Goal: Understand process/instructions: Learn how to perform a task or action

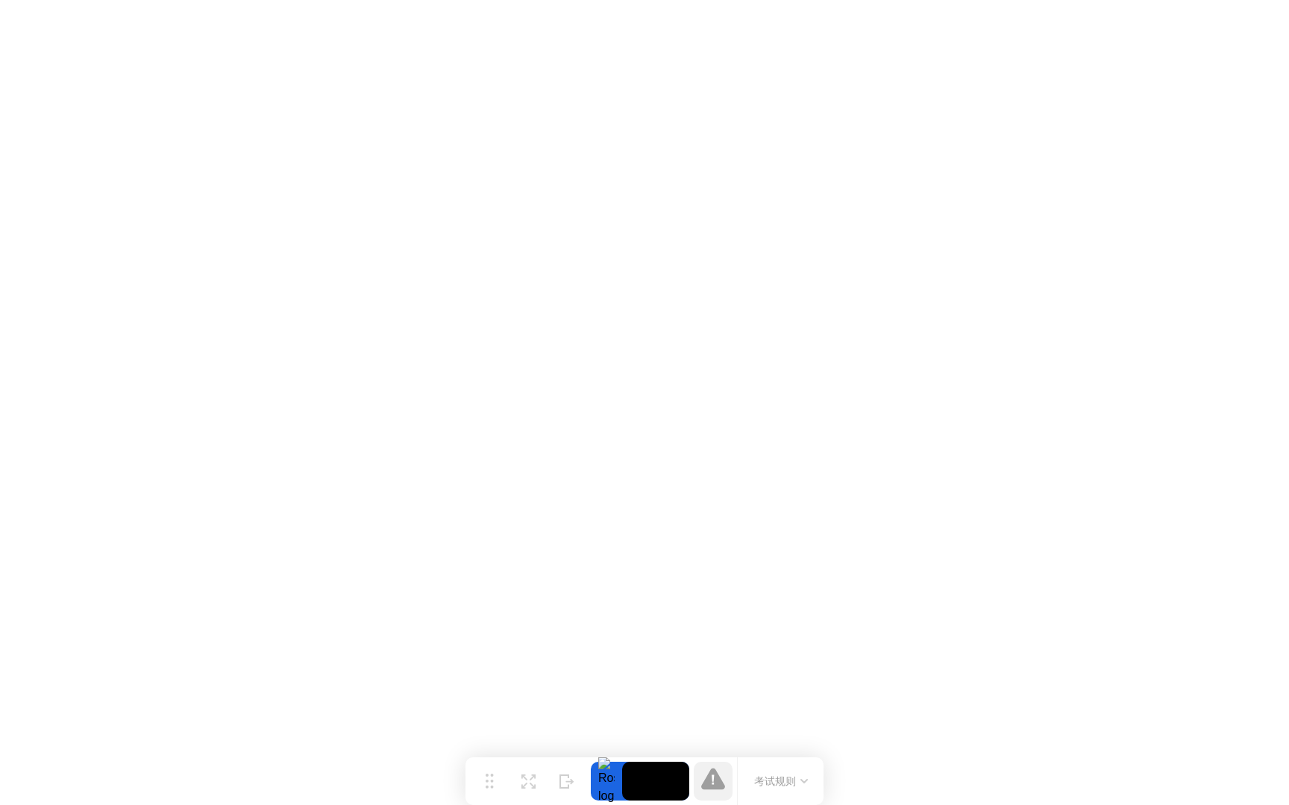
click at [615, 777] on div at bounding box center [606, 781] width 31 height 39
click at [664, 759] on div "移动 扩展 隐藏 考试规则" at bounding box center [644, 782] width 358 height 48
click at [664, 767] on video at bounding box center [655, 781] width 67 height 39
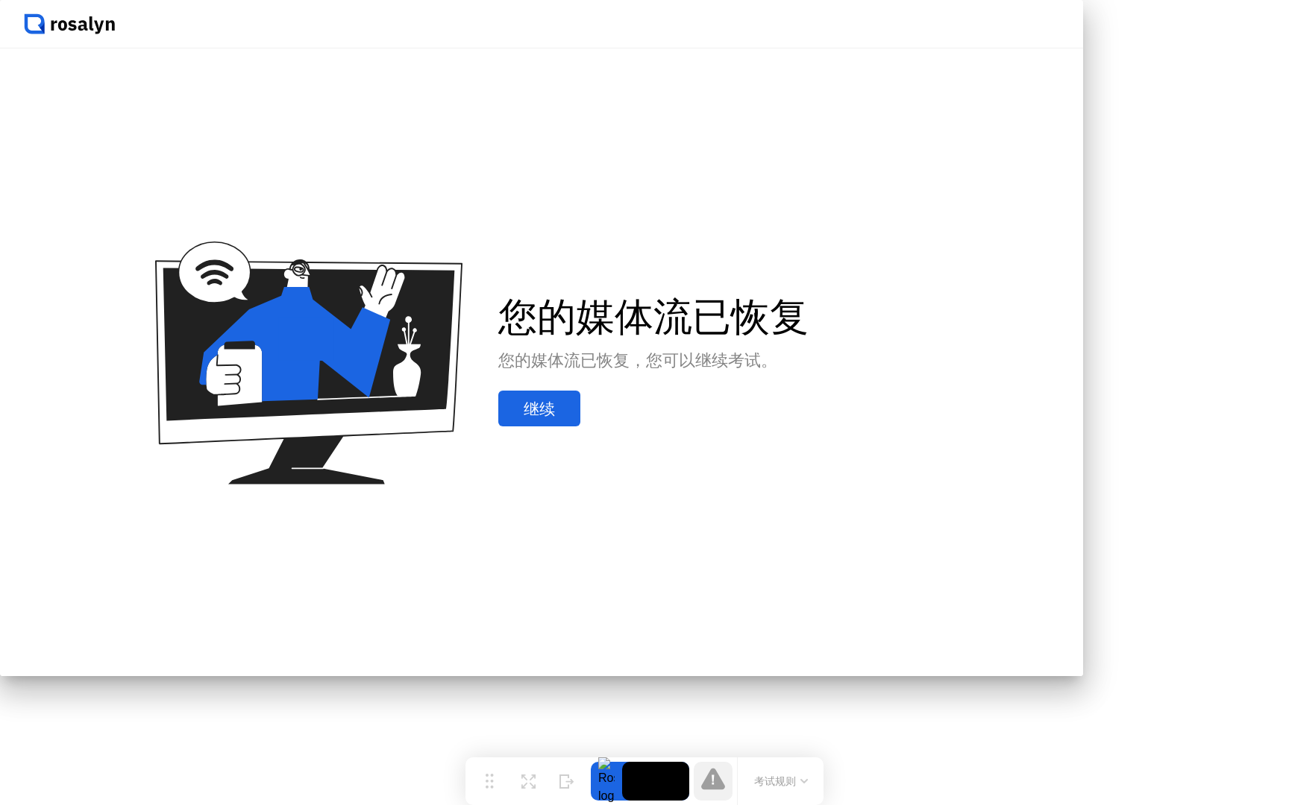
click at [576, 420] on div "继续" at bounding box center [539, 409] width 73 height 22
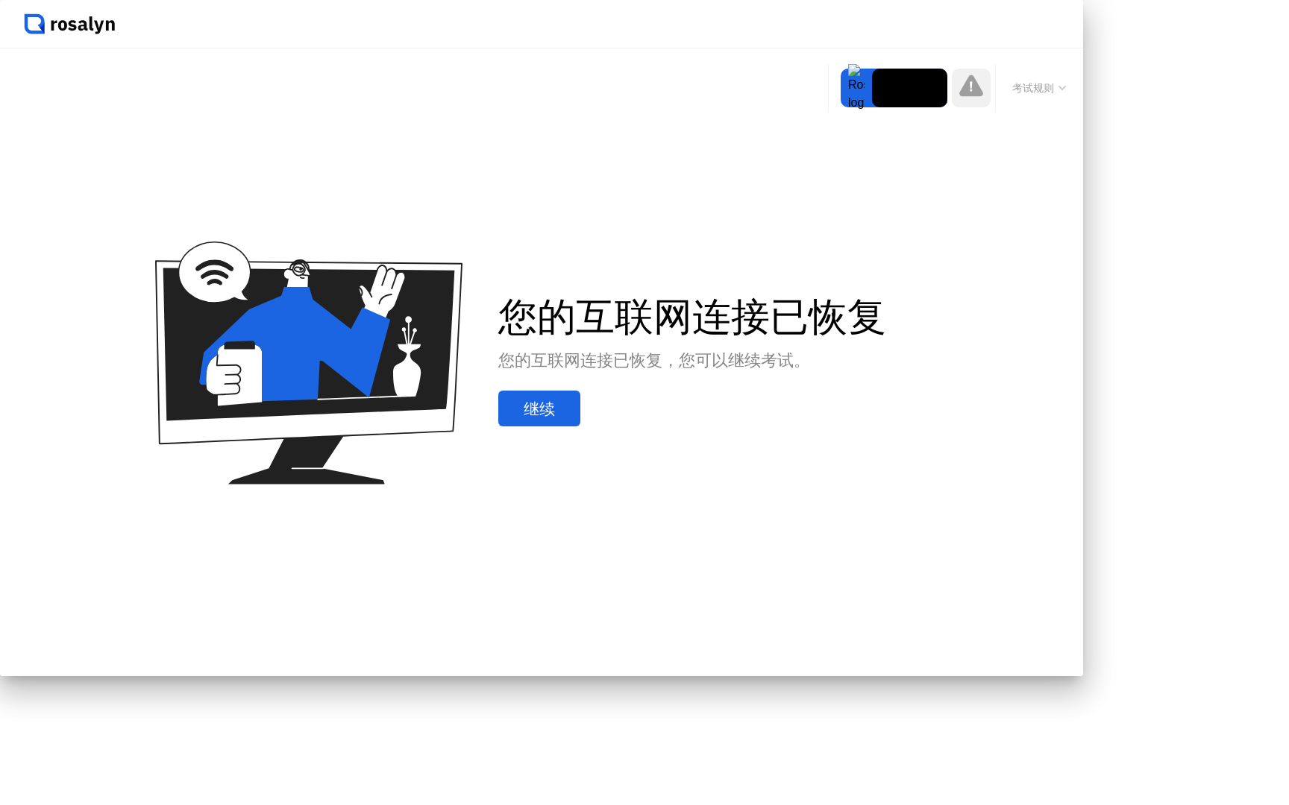
click at [576, 420] on div "继续" at bounding box center [539, 409] width 73 height 22
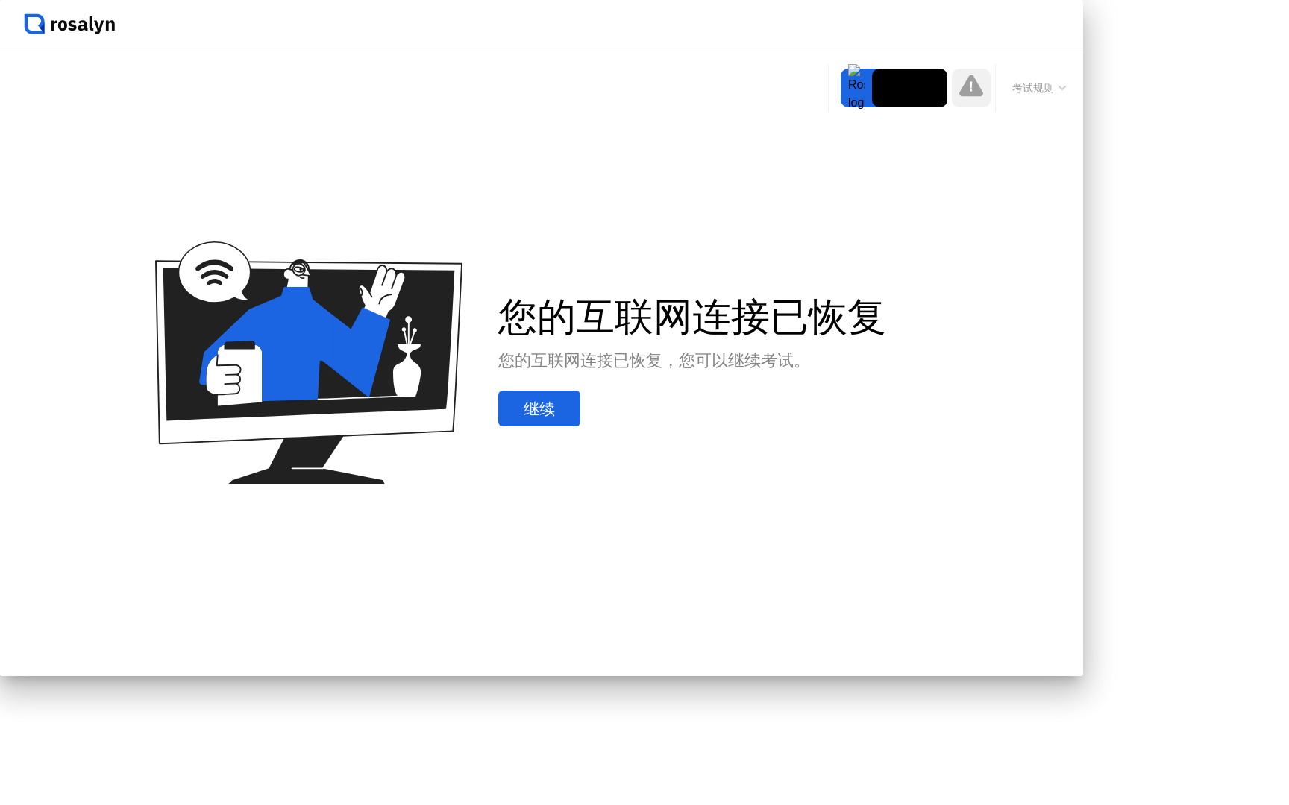
click at [576, 420] on div "继续" at bounding box center [539, 409] width 73 height 22
click at [580, 427] on button "继续" at bounding box center [539, 409] width 82 height 36
click at [576, 420] on div "继续" at bounding box center [539, 409] width 73 height 22
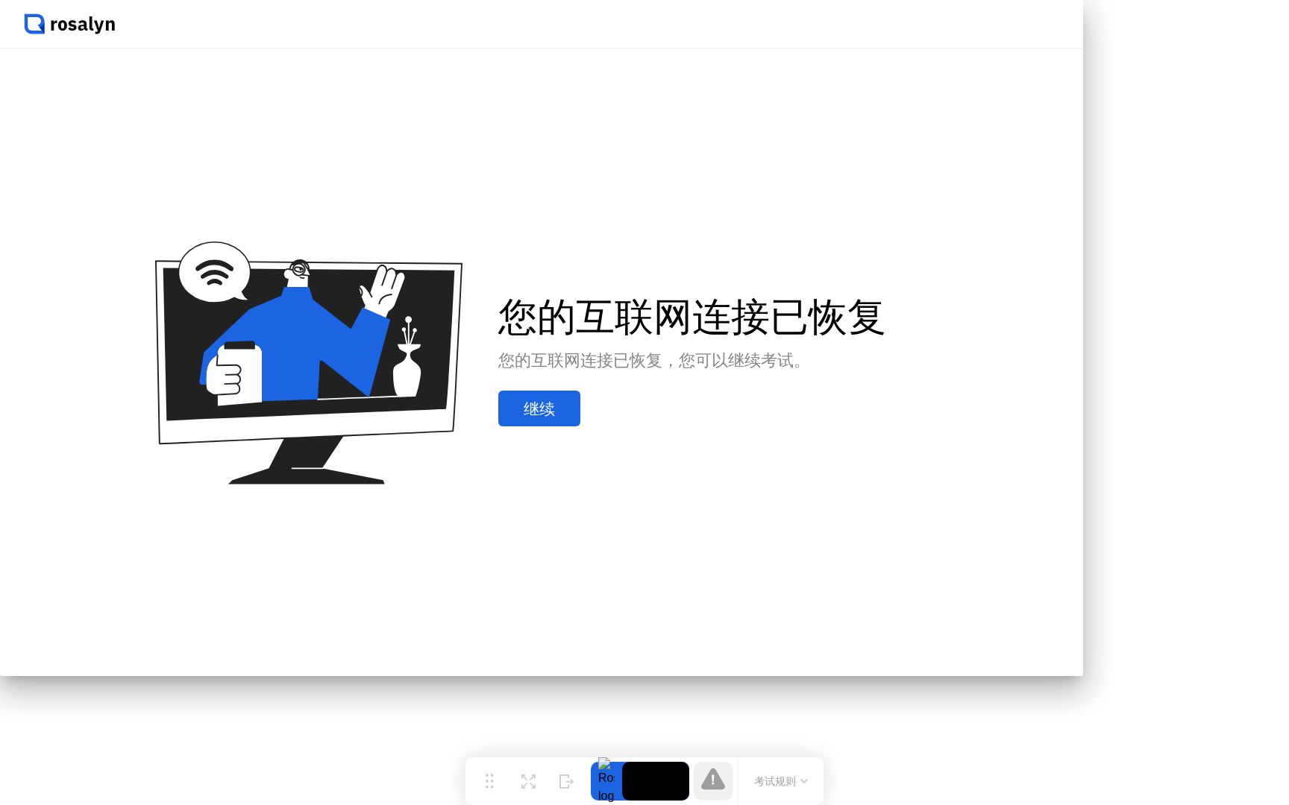
click at [576, 420] on div "继续" at bounding box center [539, 409] width 73 height 22
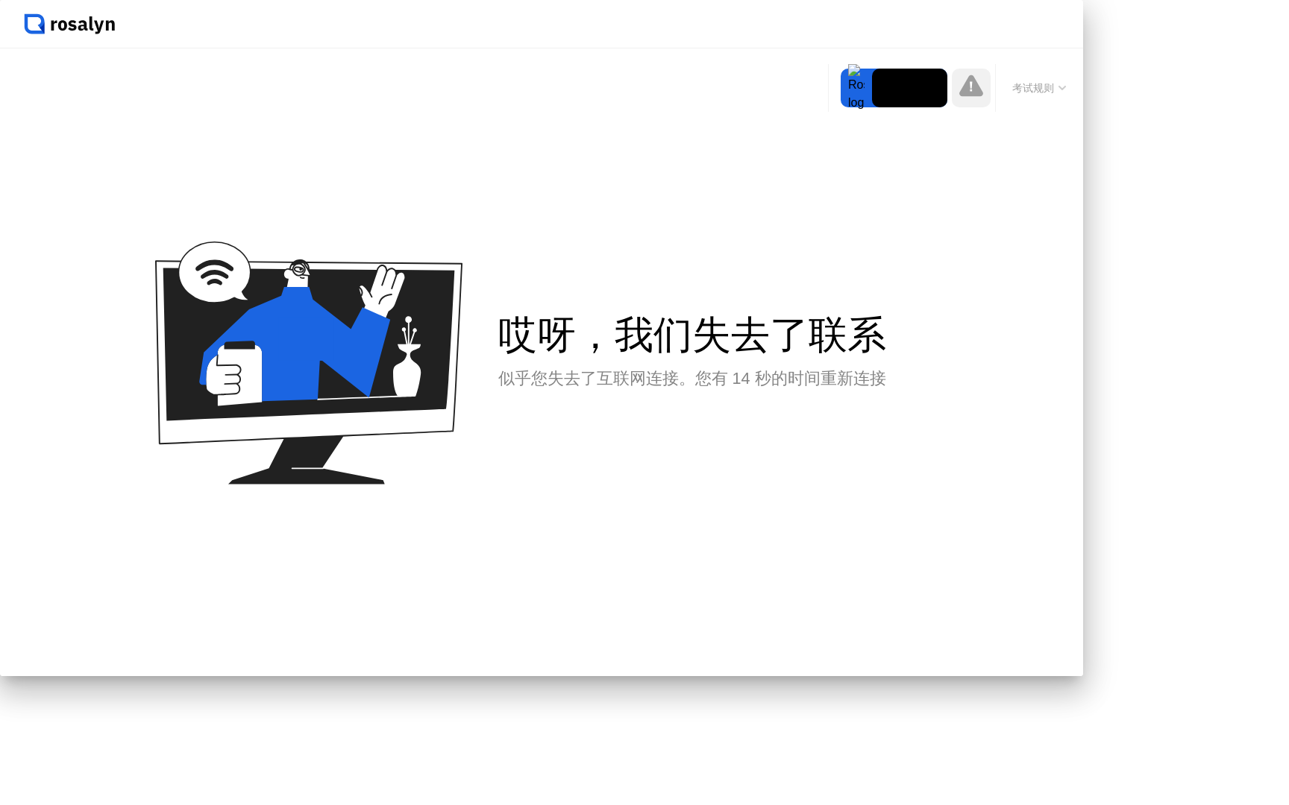
click at [979, 273] on div "哎呀，我们失去了联系 似乎您失去了互联网连接。您有 14 秒的时间重新连接" at bounding box center [541, 362] width 1083 height 628
click at [703, 362] on div "哎呀，我们失去了联系 似乎您失去了互联网连接。您有 9 秒的时间重新连接" at bounding box center [541, 362] width 1083 height 628
click at [786, 477] on div "哎呀，我们失去了联系 似乎您失去了互联网连接。您有 9 秒的时间重新连接" at bounding box center [541, 362] width 1083 height 628
click at [786, 477] on div "哎呀，我们失去了联系 似乎您失去了互联网连接。您有 8 秒的时间重新连接" at bounding box center [541, 362] width 1083 height 628
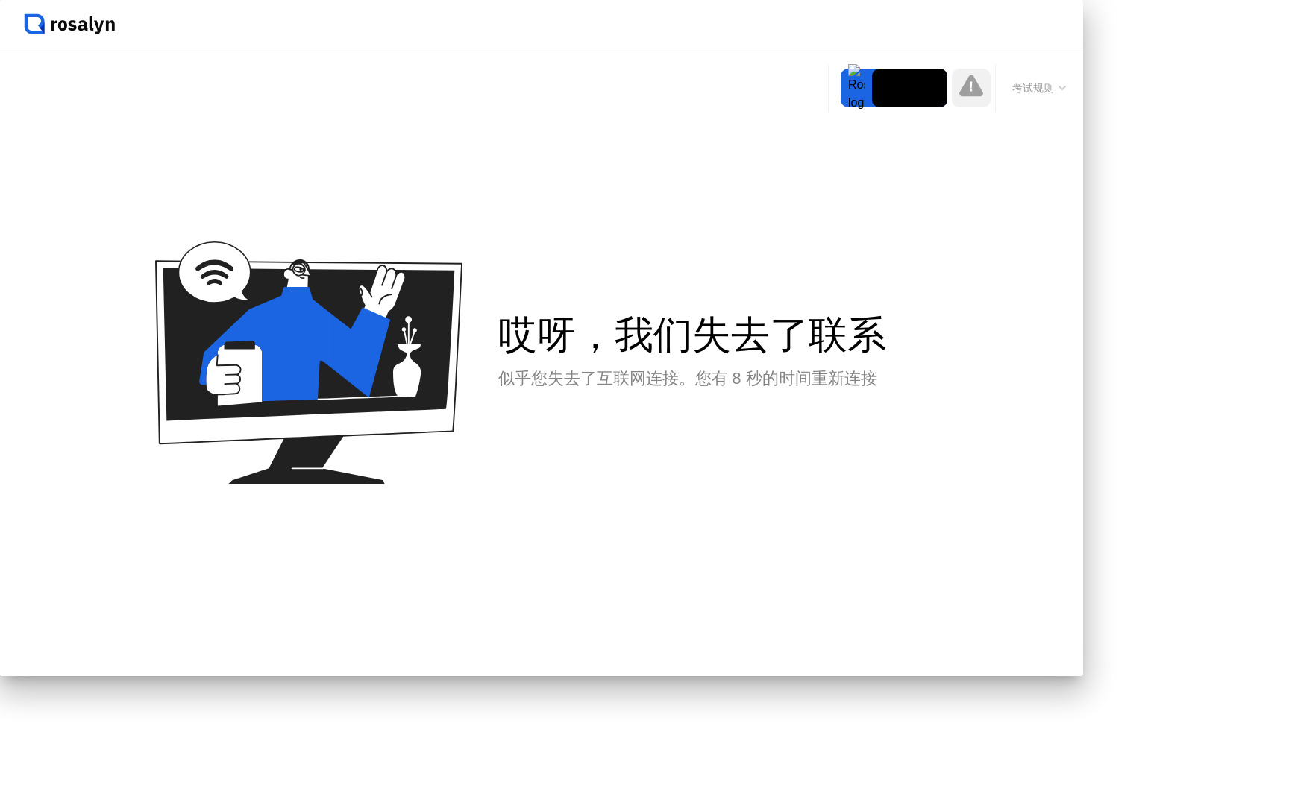
click at [786, 477] on div "哎呀，我们失去了联系 似乎您失去了互联网连接。您有 8 秒的时间重新连接" at bounding box center [541, 362] width 1083 height 628
click at [786, 477] on div "哎呀，我们失去了联系 似乎您失去了互联网连接。您有 7 秒的时间重新连接" at bounding box center [541, 362] width 1083 height 628
click at [612, 504] on div "哎呀，我们失去了联系 似乎您失去了互联网连接。您有 6 秒的时间重新连接" at bounding box center [541, 362] width 1083 height 628
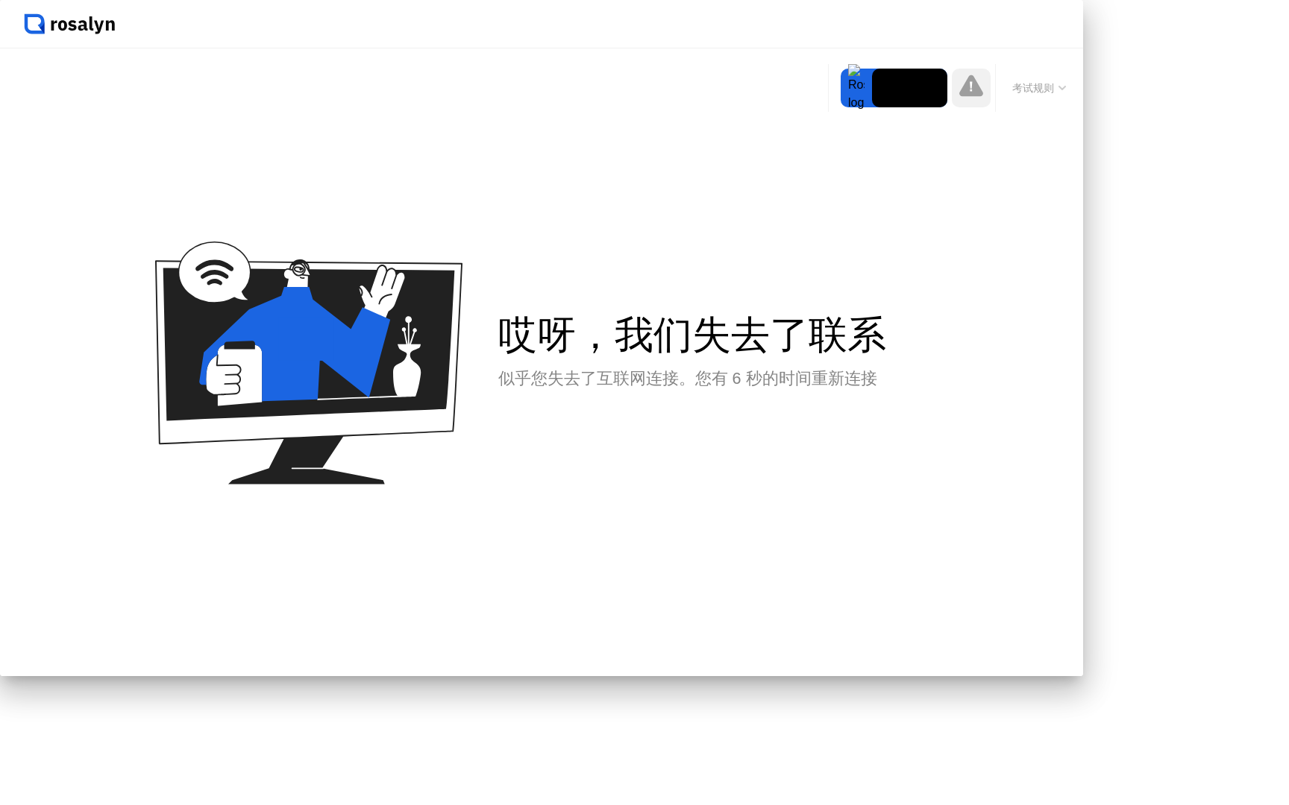
click at [612, 504] on div "哎呀，我们失去了联系 似乎您失去了互联网连接。您有 6 秒的时间重新连接" at bounding box center [541, 362] width 1083 height 628
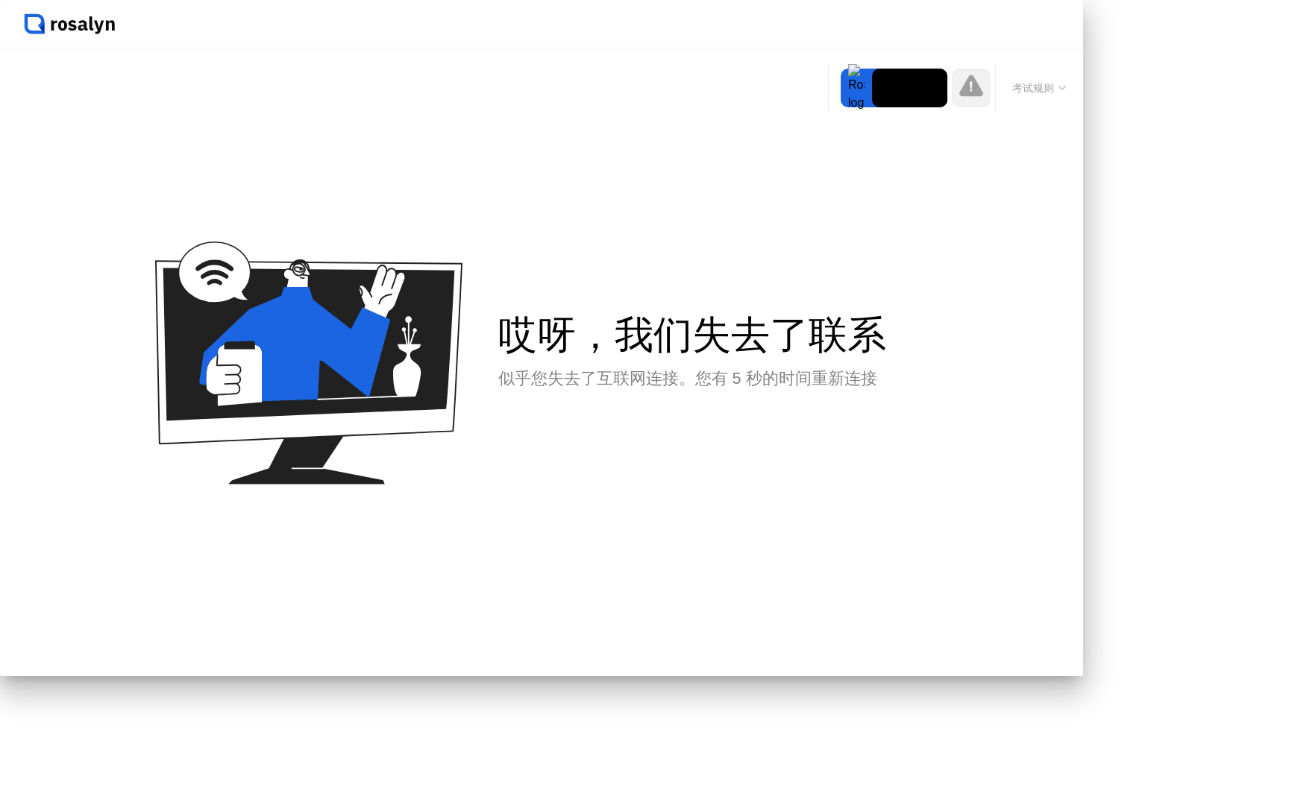
click at [612, 504] on div "哎呀，我们失去了联系 似乎您失去了互联网连接。您有 5 秒的时间重新连接" at bounding box center [541, 362] width 1083 height 628
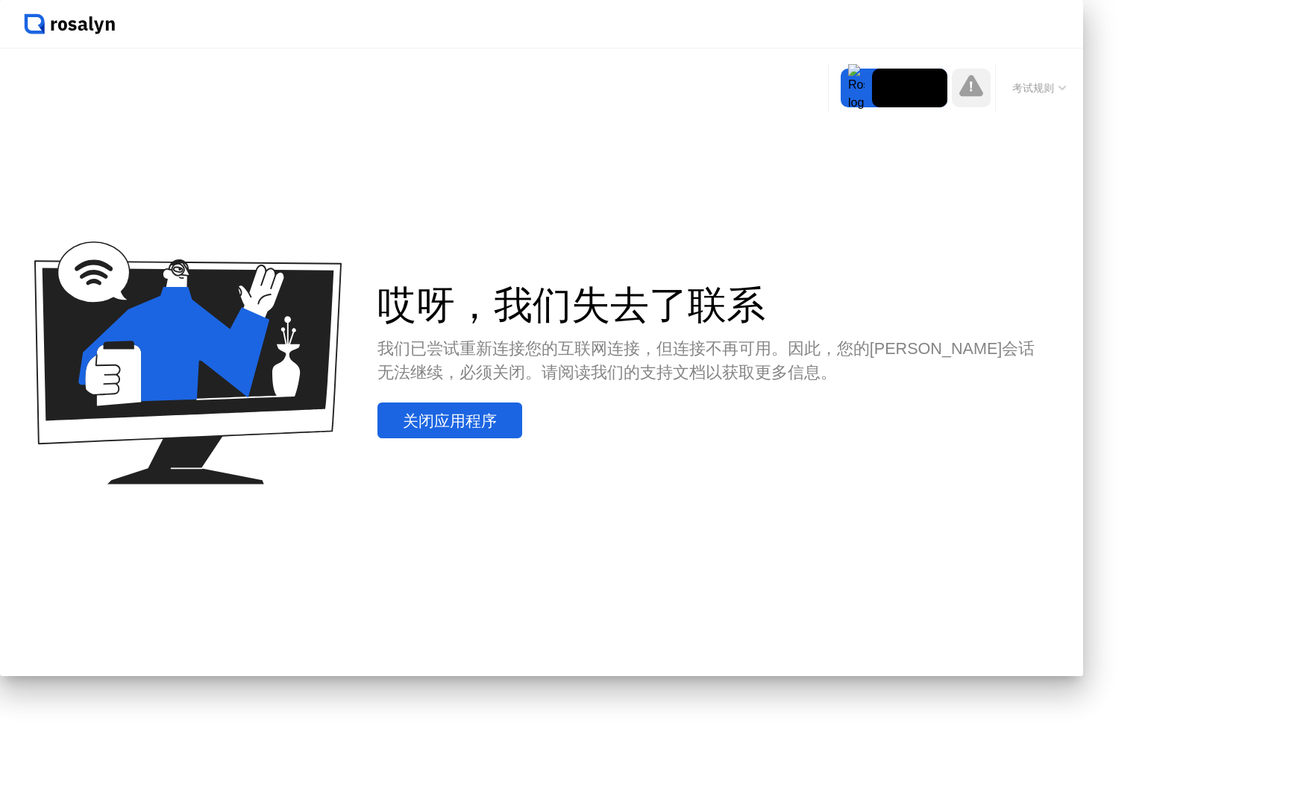
click at [1083, 242] on div "哎呀，我们失去了联系 我们已尝试重新连接您的互联网连接，但连接不再可用。因此，您的[PERSON_NAME]会话无法继续，必须关闭。请阅读我们的支持文档以获取…" at bounding box center [541, 362] width 1083 height 628
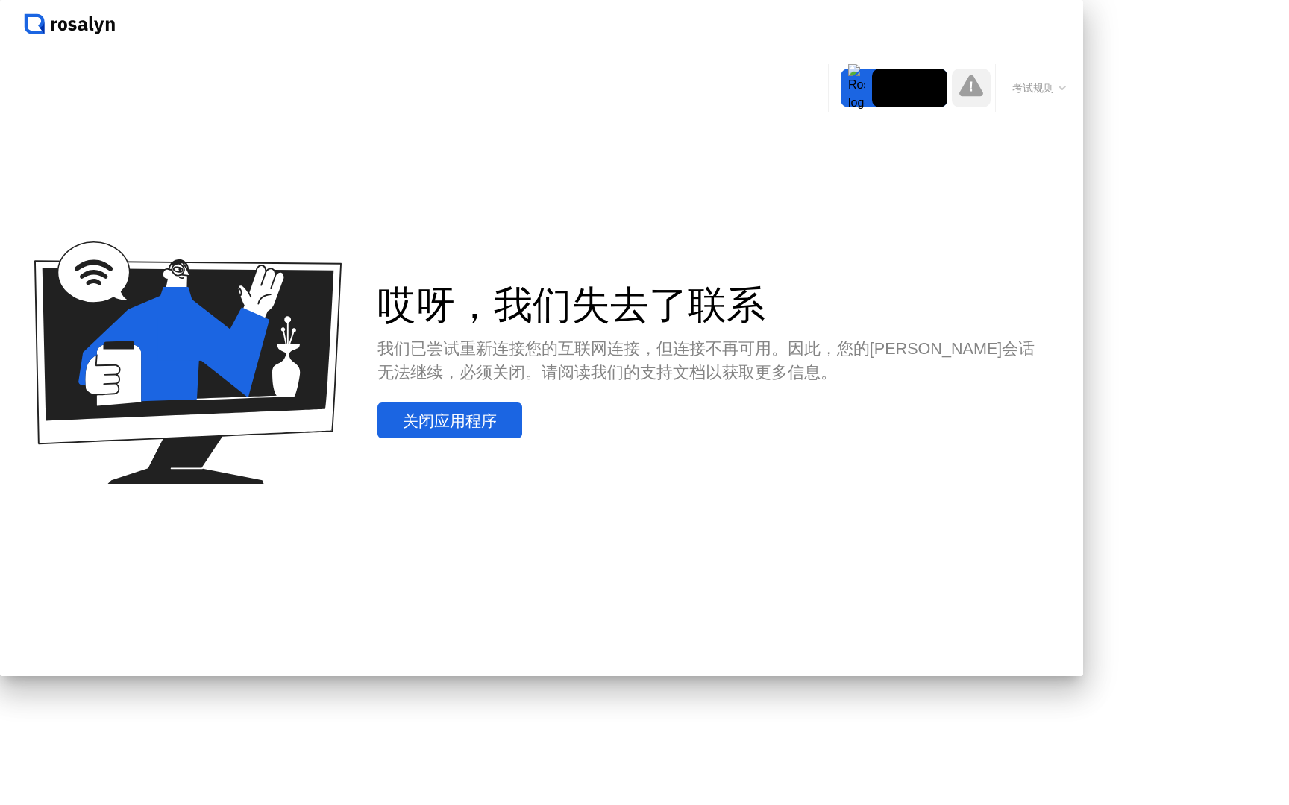
click at [941, 91] on video at bounding box center [909, 88] width 75 height 39
click at [899, 91] on video at bounding box center [909, 88] width 75 height 39
click at [1033, 88] on button "考试规则" at bounding box center [1039, 89] width 63 height 16
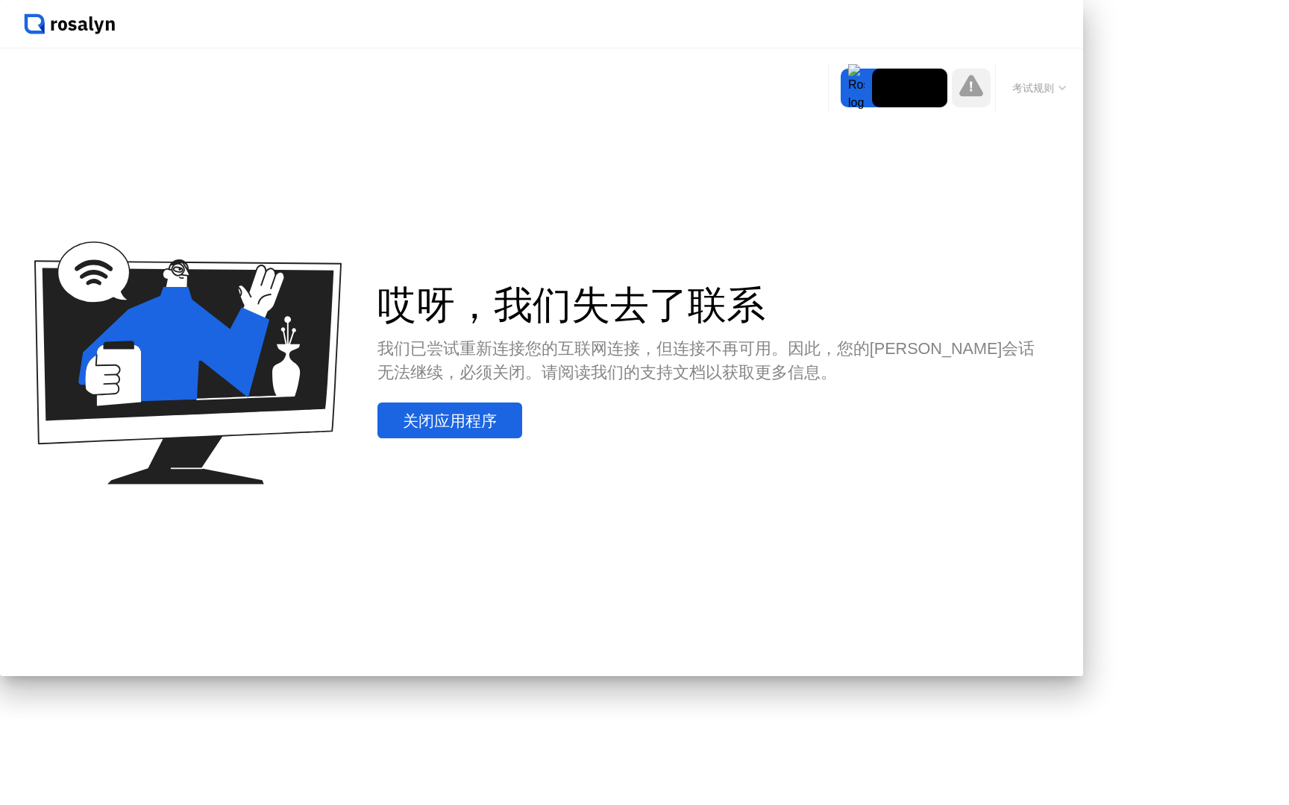
click at [518, 432] on div "关闭应用程序" at bounding box center [450, 421] width 136 height 22
